Goal: Transaction & Acquisition: Purchase product/service

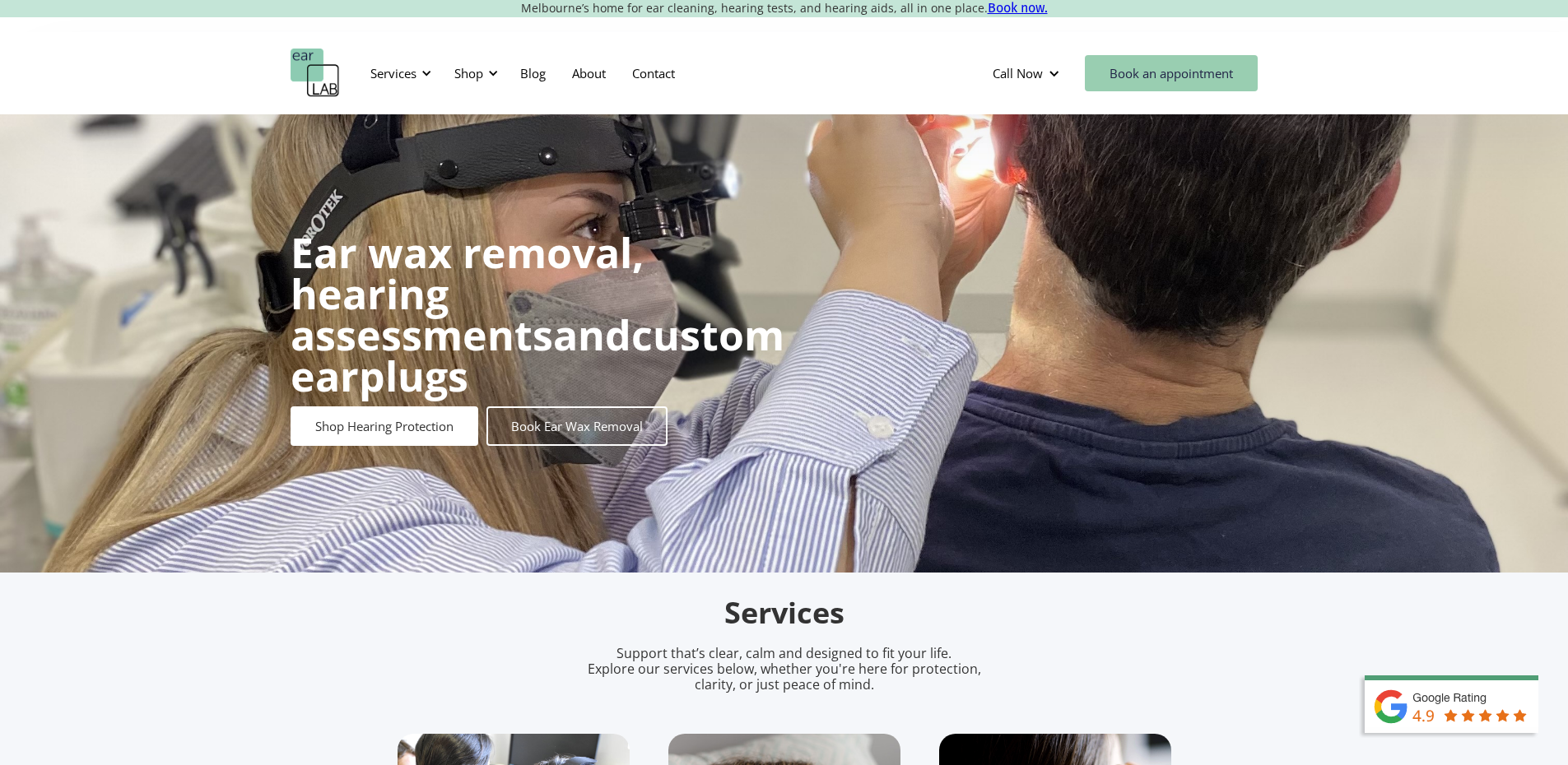
scroll to position [2, 0]
click at [1137, 55] on link "Book an appointment" at bounding box center [1171, 73] width 173 height 36
click at [480, 65] on div "Shop" at bounding box center [469, 74] width 29 height 17
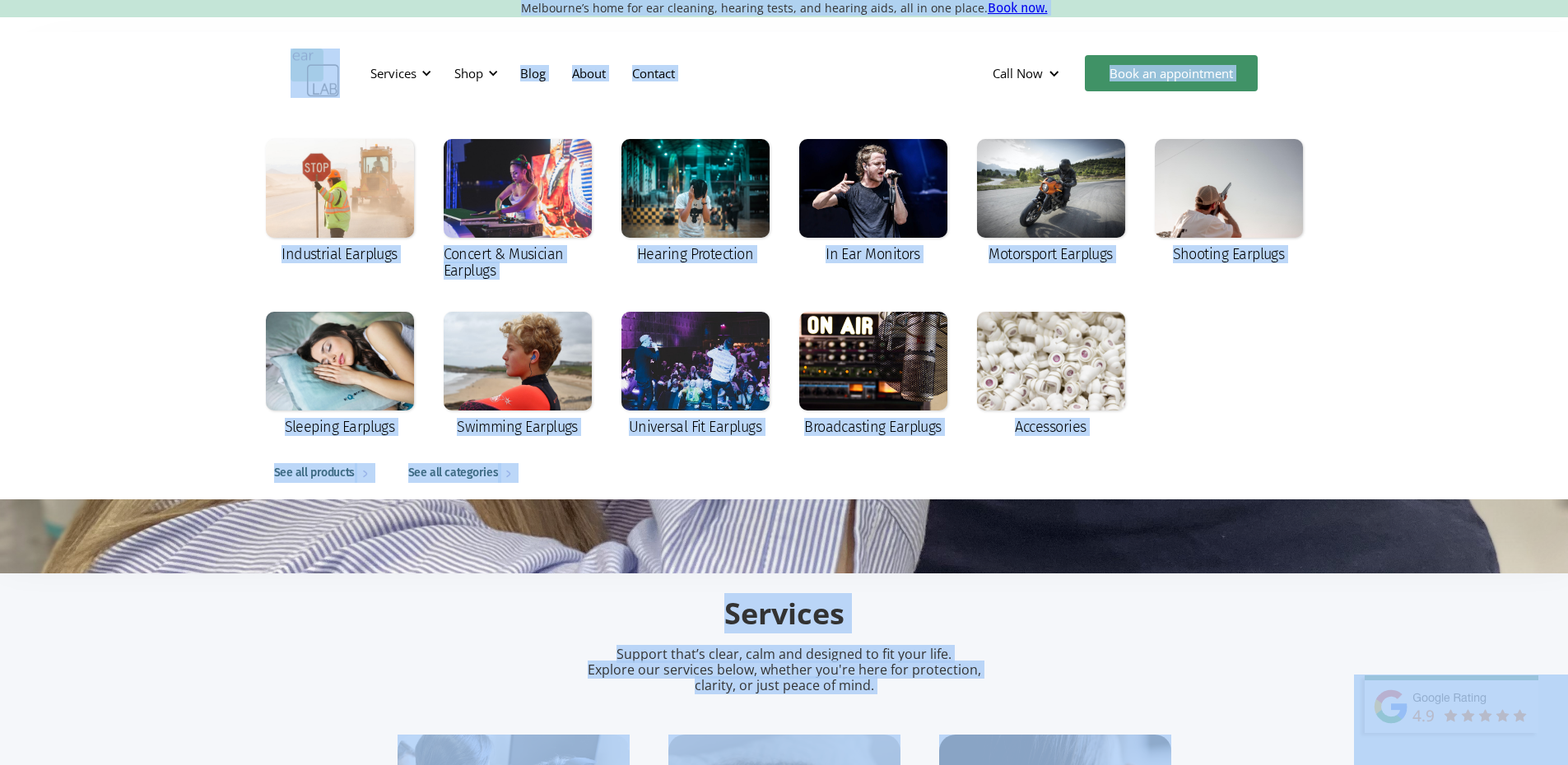
click at [1328, 223] on div "Industrial Earplugs Concert & Musician Earplugs Hearing Protection In Ear Monit…" at bounding box center [784, 307] width 1568 height 385
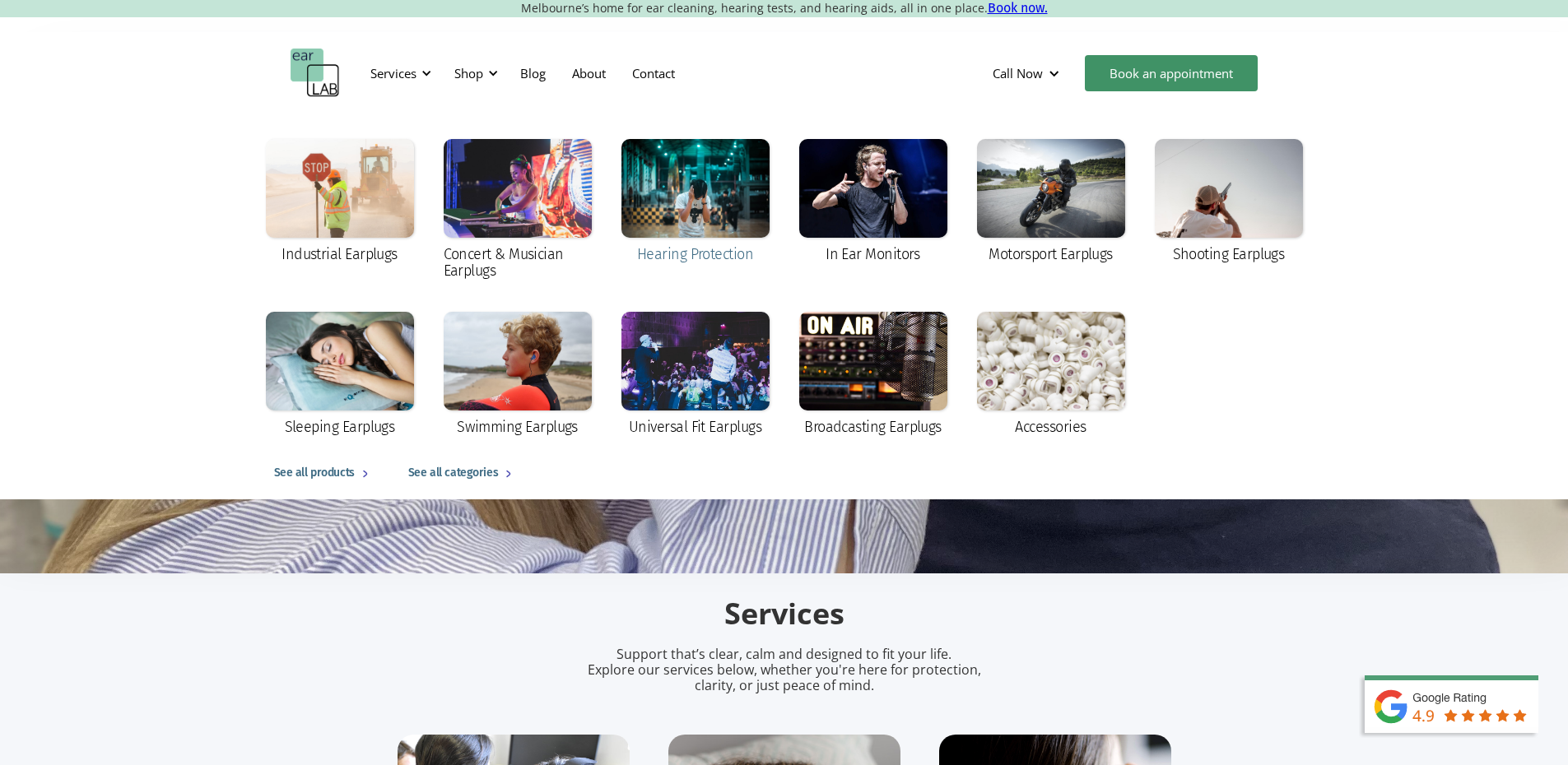
click at [668, 251] on div "Hearing Protection" at bounding box center [695, 254] width 116 height 17
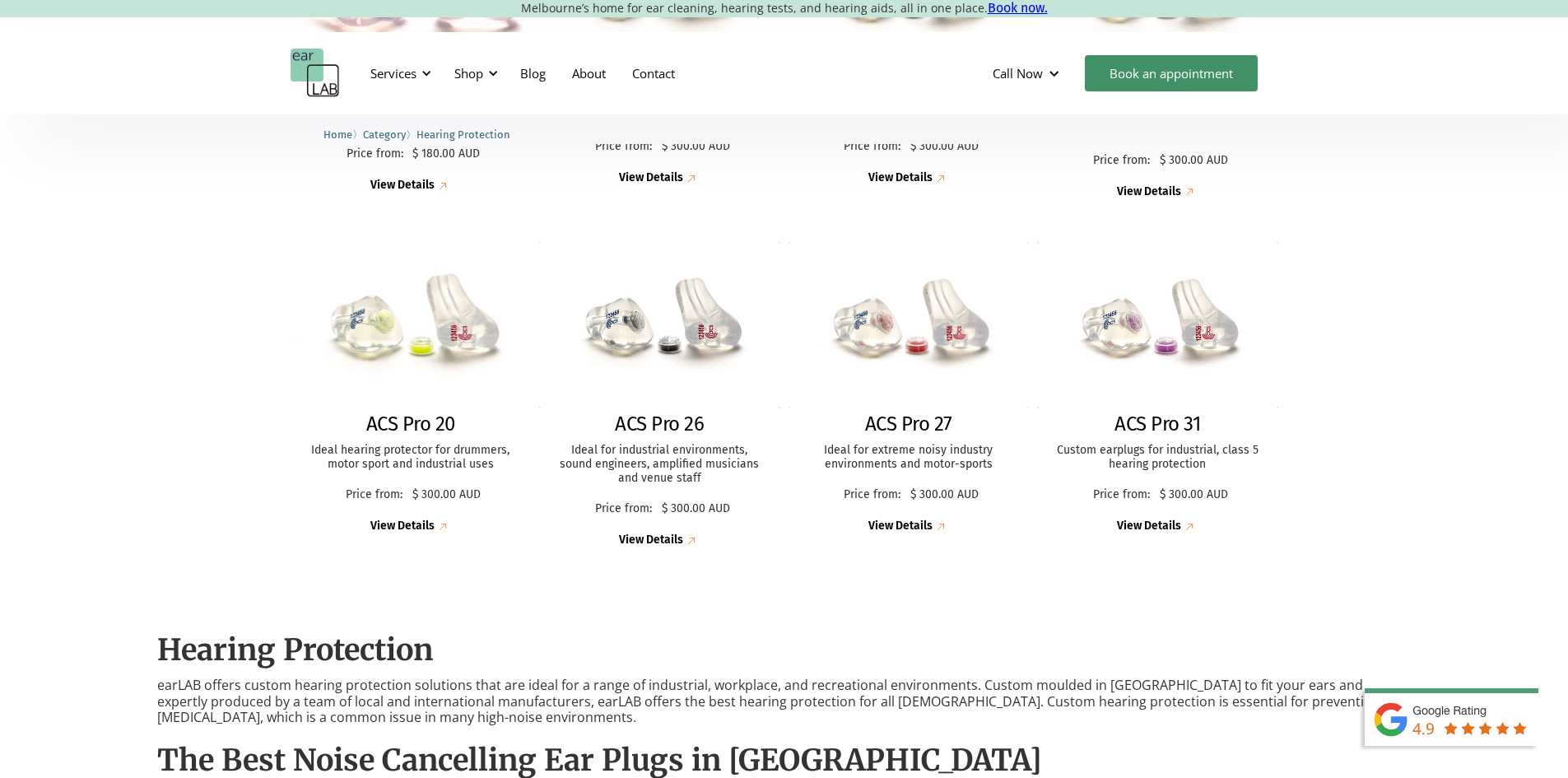
scroll to position [677, 0]
click at [421, 519] on div "View Details" at bounding box center [402, 525] width 65 height 14
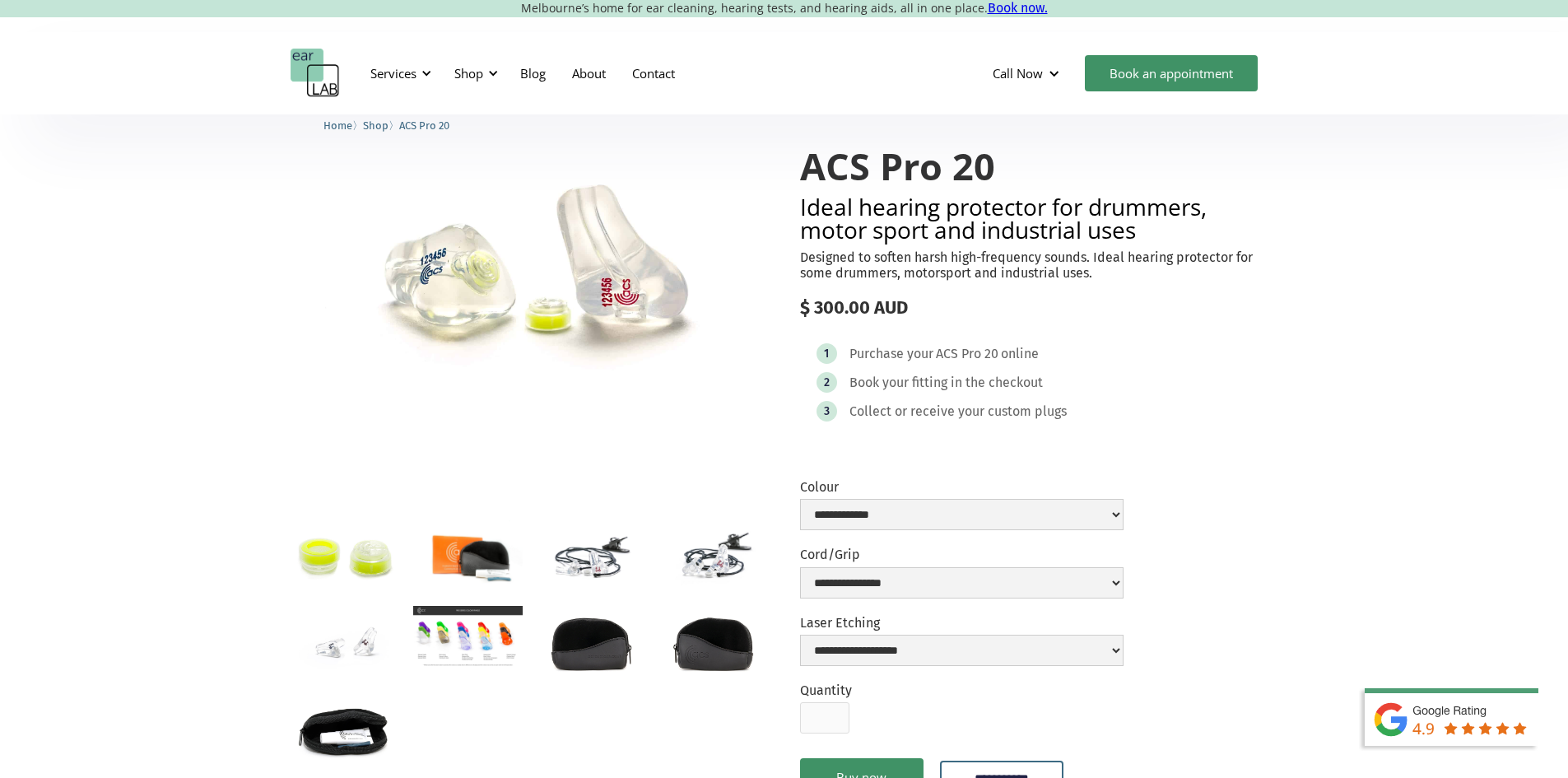
scroll to position [73, 0]
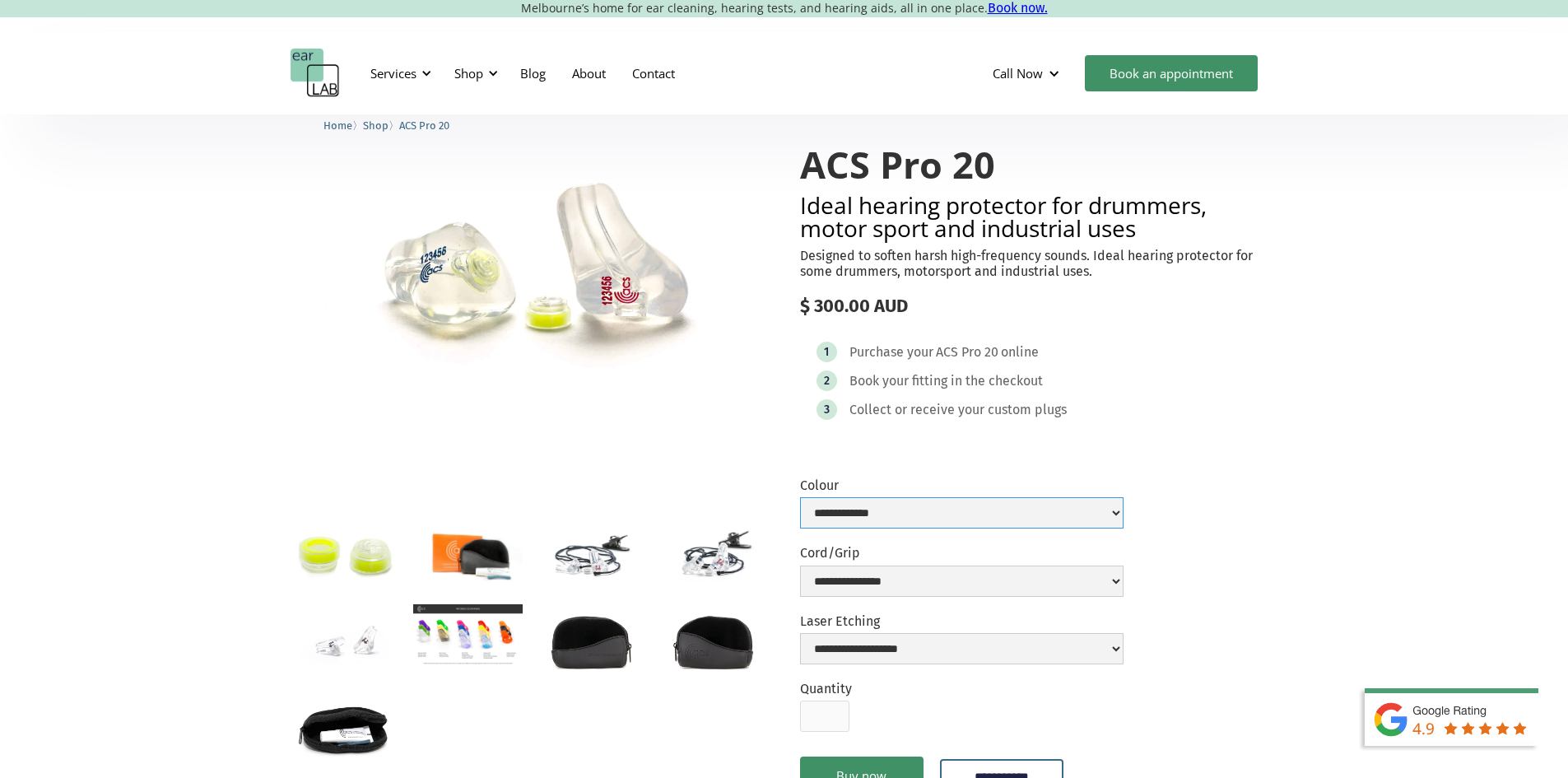
click at [947, 520] on select "**********" at bounding box center [962, 512] width 324 height 31
click at [966, 431] on div "1 Purchase your ACS Pro 20 online 2 Book your fitting in the checkout 3 Collect…" at bounding box center [1038, 385] width 478 height 120
